Goal: Navigation & Orientation: Find specific page/section

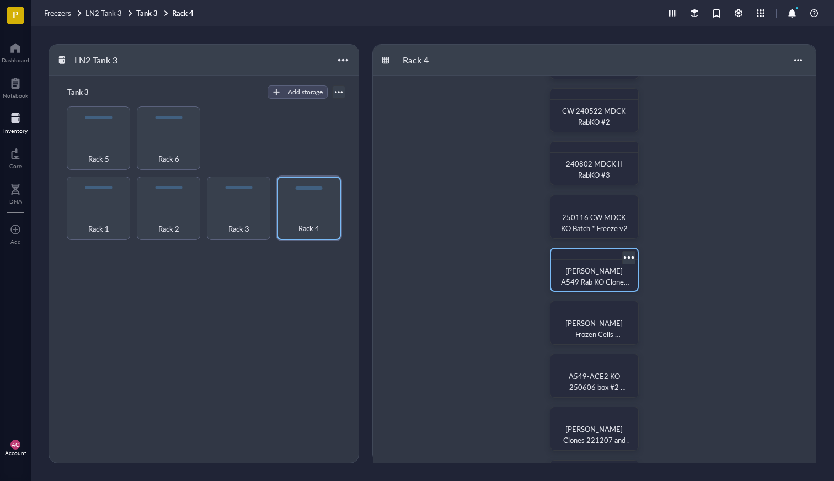
scroll to position [62, 0]
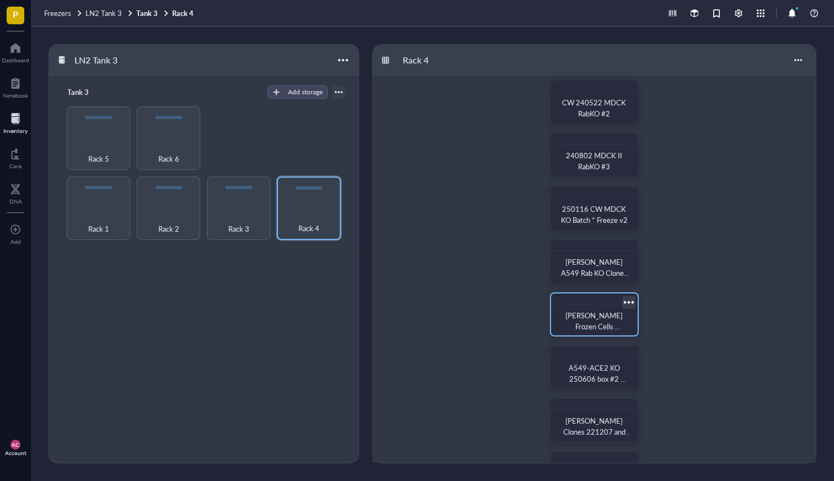
click at [586, 314] on span "[PERSON_NAME] Frozen Cells 293T/Vero/L929" at bounding box center [594, 326] width 59 height 33
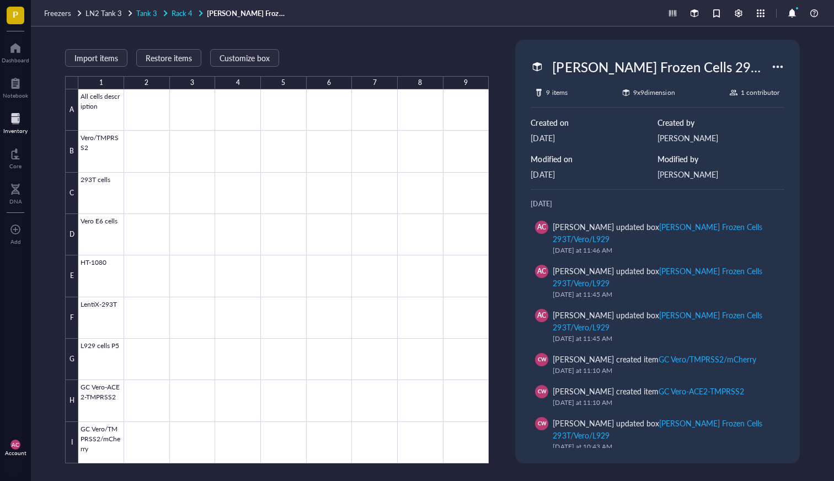
click at [177, 11] on span "Rack 4" at bounding box center [181, 13] width 21 height 10
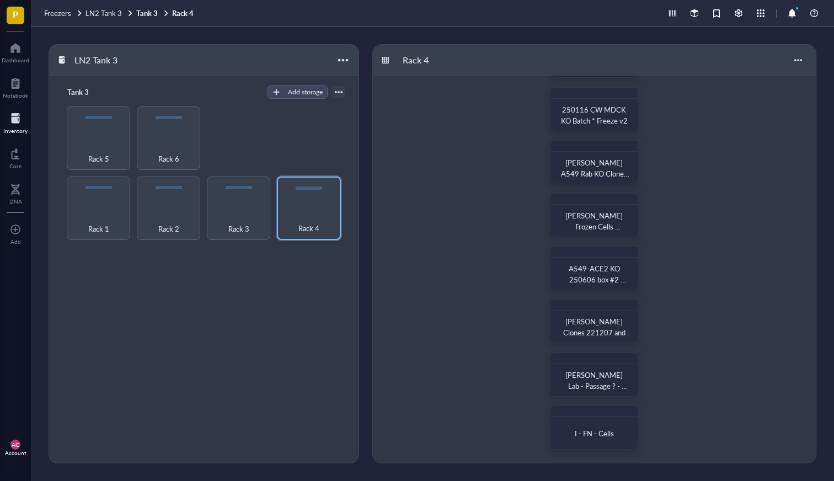
scroll to position [161, 0]
click at [585, 275] on span "A549-ACE2 KO 250606 box #2 CW/HH" at bounding box center [597, 280] width 58 height 33
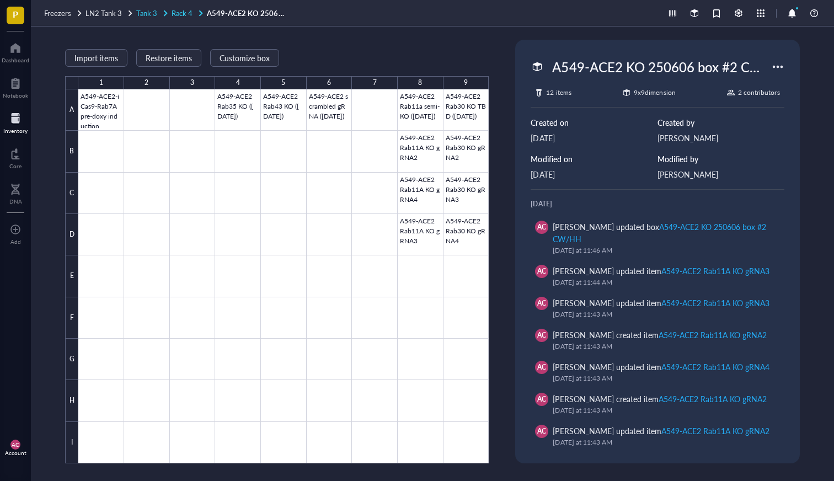
click at [172, 10] on span "Rack 4" at bounding box center [181, 13] width 21 height 10
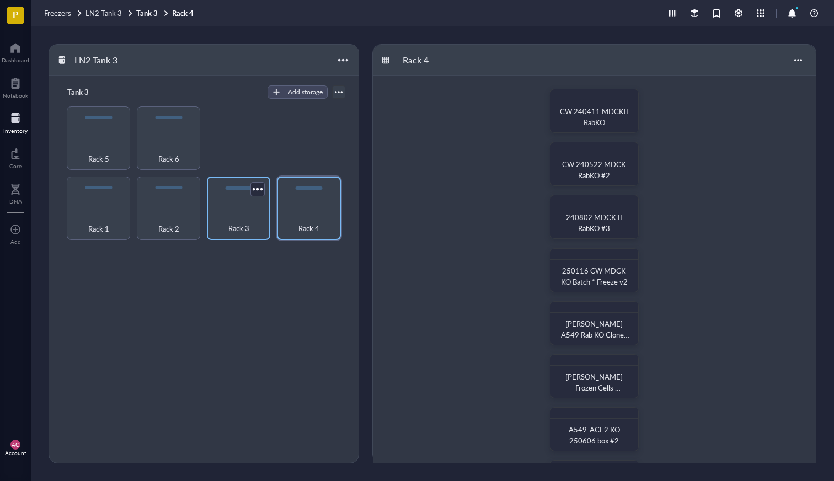
click at [229, 204] on div "Rack 3" at bounding box center [238, 207] width 63 height 63
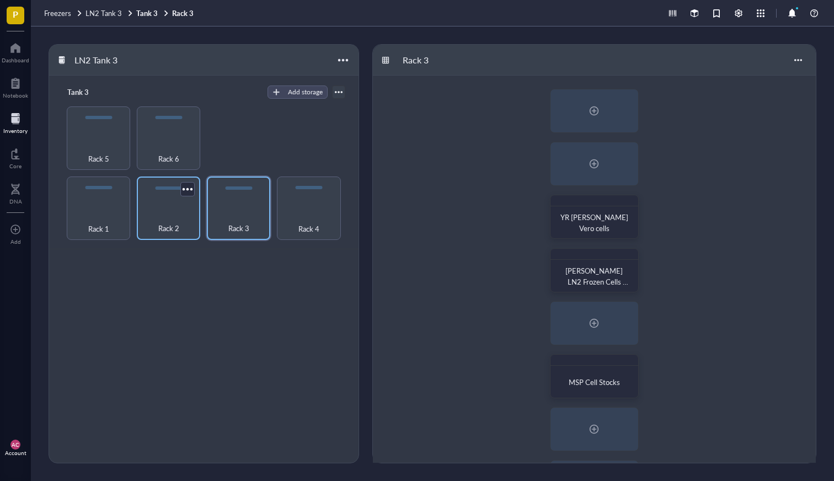
click at [183, 218] on div "Rack 2" at bounding box center [168, 222] width 52 height 24
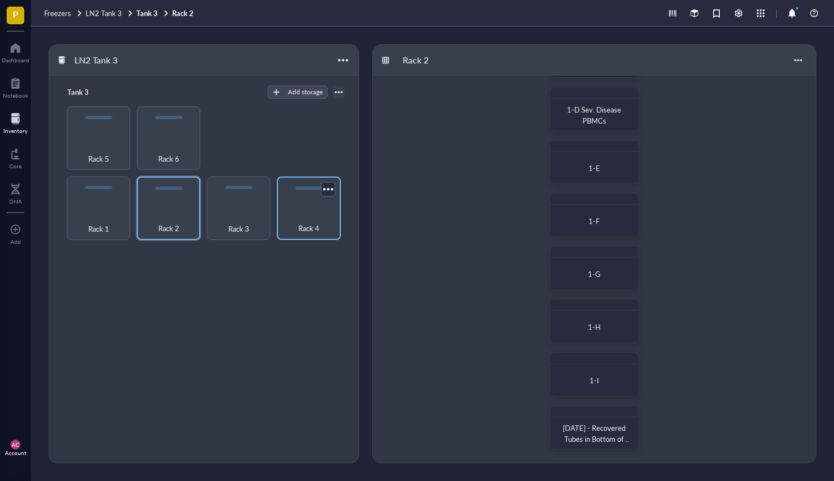
click at [298, 232] on span "Rack 4" at bounding box center [308, 228] width 21 height 12
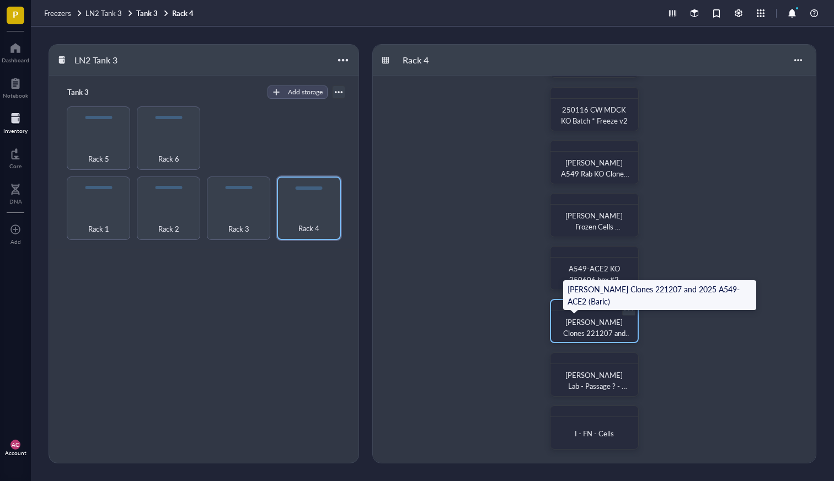
click at [577, 329] on span "[PERSON_NAME] Clones 221207 and 2025 A549-ACE2 (Baric)" at bounding box center [597, 338] width 68 height 44
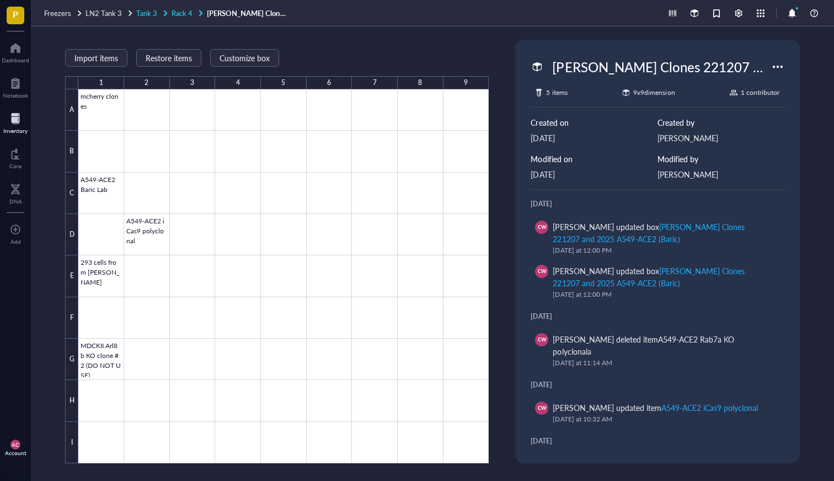
click at [182, 13] on span "Rack 4" at bounding box center [181, 13] width 21 height 10
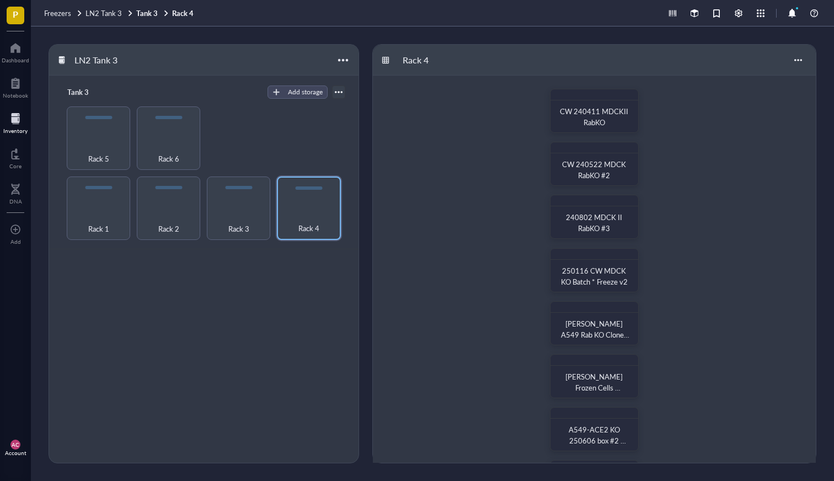
click at [240, 20] on div "Freezers LN2 Tank 3 Tank 3 Rack 4" at bounding box center [432, 13] width 803 height 26
